Goal: Task Accomplishment & Management: Manage account settings

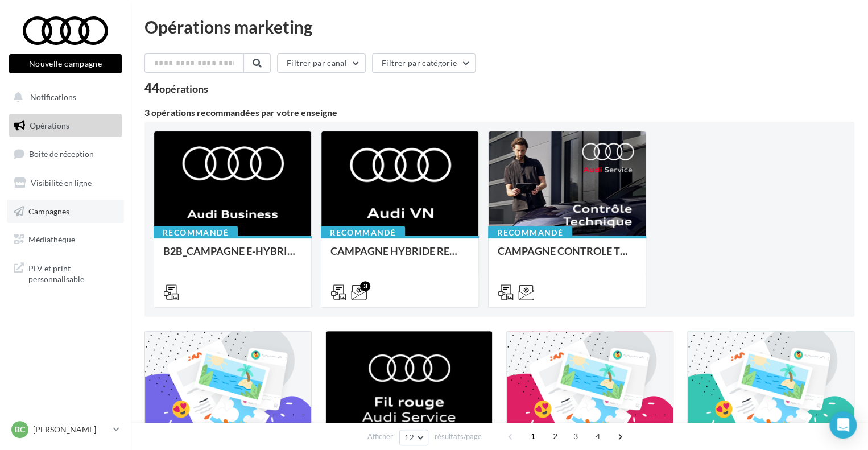
click at [75, 216] on link "Campagnes" at bounding box center [65, 212] width 117 height 24
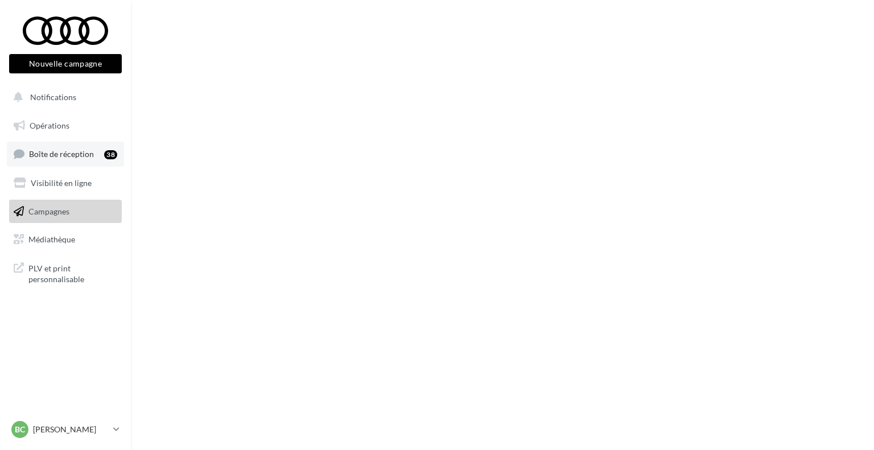
click at [72, 152] on span "Boîte de réception" at bounding box center [61, 154] width 65 height 10
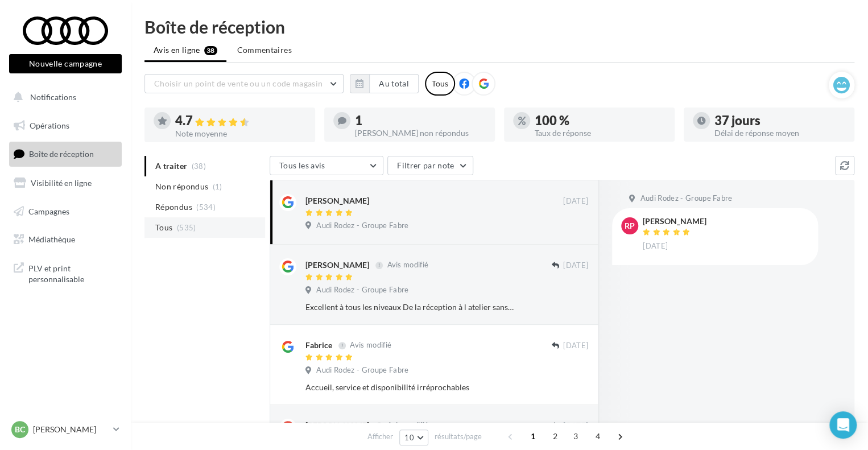
click at [212, 227] on li "Tous (535)" at bounding box center [204, 227] width 121 height 20
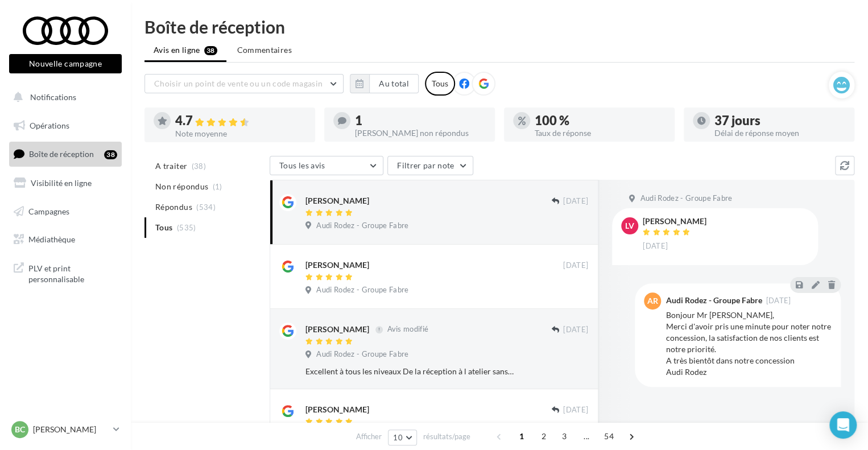
drag, startPoint x: 363, startPoint y: 200, endPoint x: 304, endPoint y: 198, distance: 59.7
click at [304, 198] on div "Laurent Venzac 12/02/2024 Audi Rodez - Groupe Fabre" at bounding box center [433, 211] width 309 height 45
copy div "Laurent Venzac"
